Goal: Information Seeking & Learning: Find specific fact

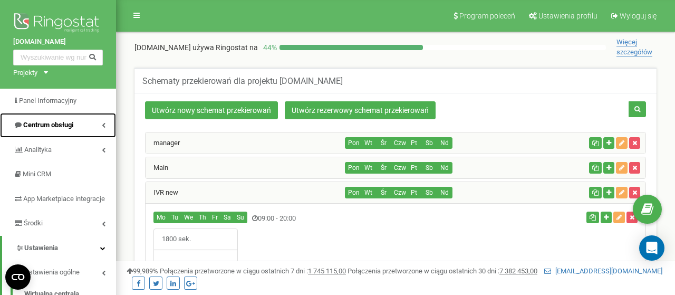
click at [47, 124] on span "Centrum obsługi" at bounding box center [48, 125] width 50 height 8
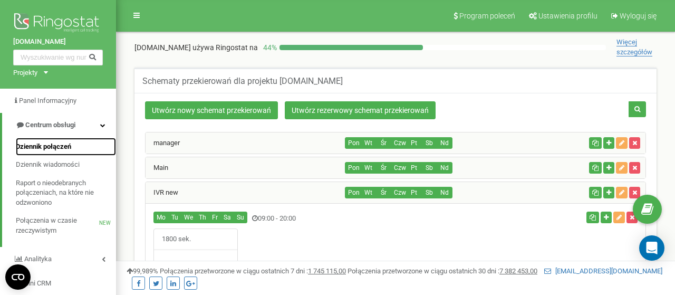
click at [47, 146] on span "Dziennik połączeń" at bounding box center [43, 147] width 55 height 10
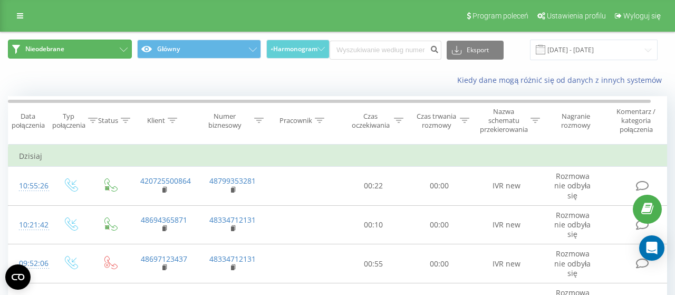
click at [111, 50] on button "Nieodebrane" at bounding box center [70, 49] width 124 height 19
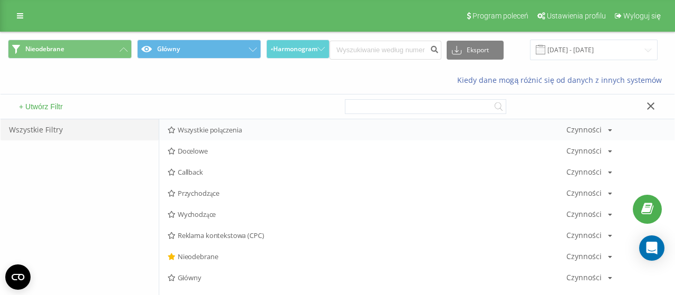
click at [223, 127] on span "Wszystkie połączenia" at bounding box center [367, 129] width 399 height 7
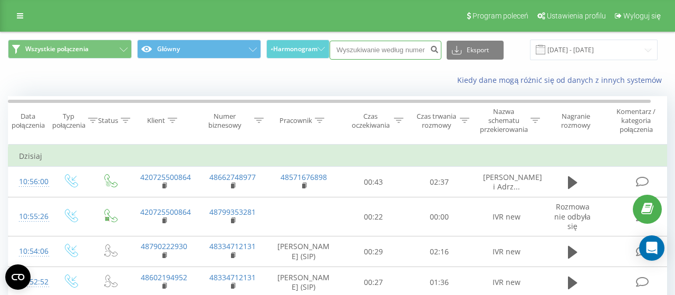
click at [346, 54] on input at bounding box center [386, 50] width 112 height 19
paste input "[PHONE_NUMBER]"
click at [349, 49] on input "[PHONE_NUMBER]" at bounding box center [386, 50] width 112 height 19
type input "48 663107907"
click at [434, 50] on icon "submit" at bounding box center [434, 48] width 9 height 6
